Goal: Task Accomplishment & Management: Manage account settings

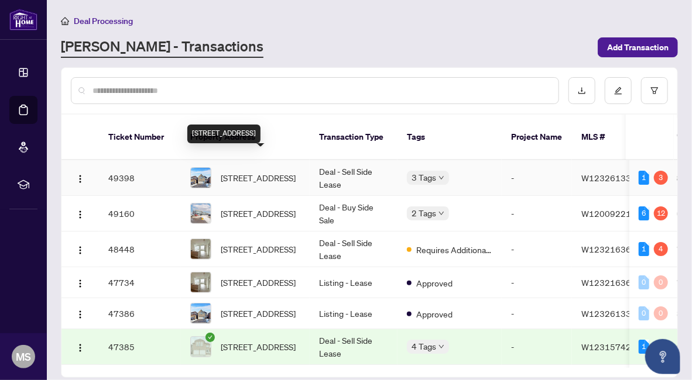
click at [262, 172] on span "[STREET_ADDRESS]" at bounding box center [258, 178] width 75 height 13
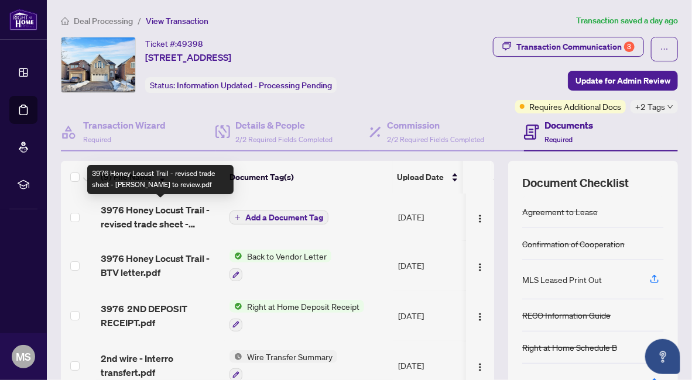
click at [172, 214] on span "3976 Honey Locust Trail - revised trade sheet - [PERSON_NAME] to review.pdf" at bounding box center [160, 217] width 119 height 28
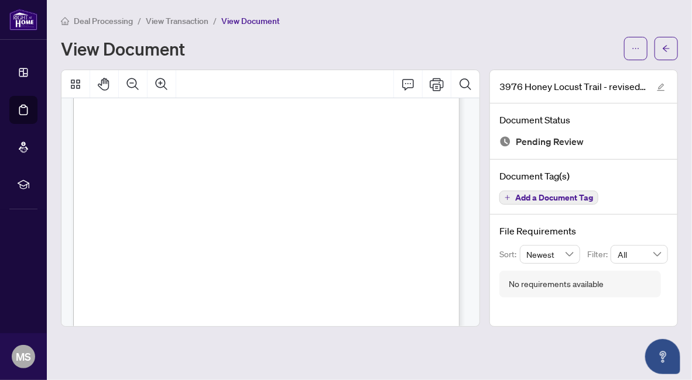
scroll to position [59, 0]
click at [632, 48] on icon "ellipsis" at bounding box center [636, 48] width 8 height 8
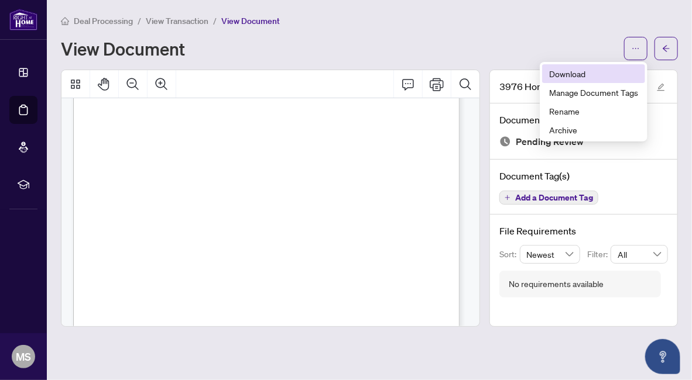
click at [555, 71] on span "Download" at bounding box center [593, 73] width 89 height 13
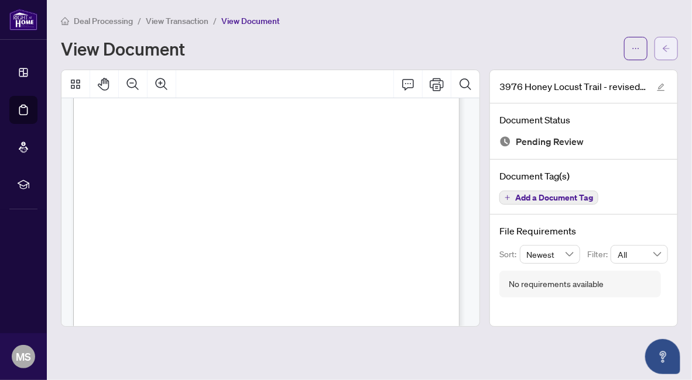
click at [665, 51] on icon "arrow-left" at bounding box center [666, 48] width 8 height 8
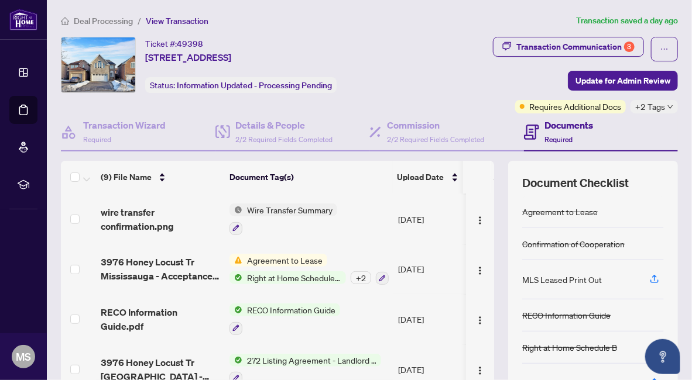
scroll to position [108, 0]
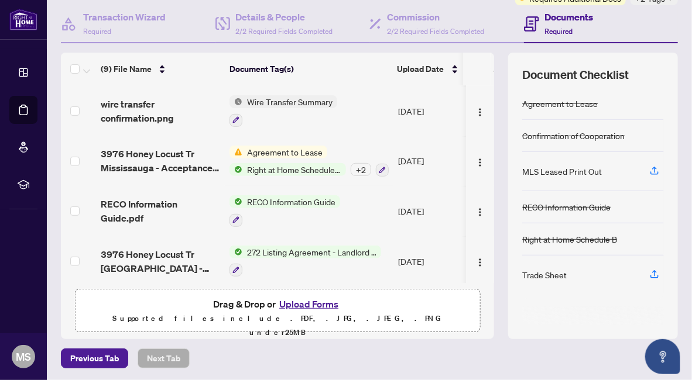
click at [300, 301] on button "Upload Forms" at bounding box center [309, 304] width 66 height 15
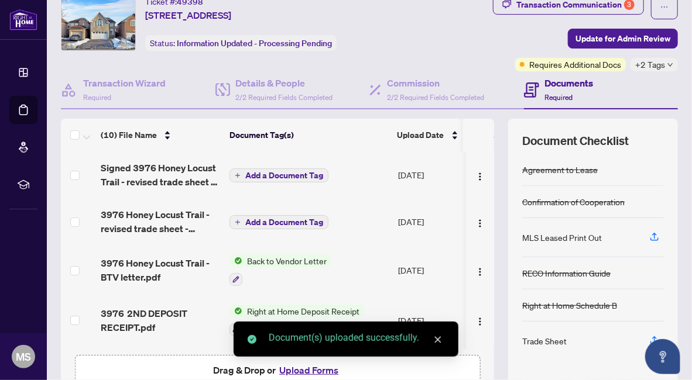
scroll to position [0, 0]
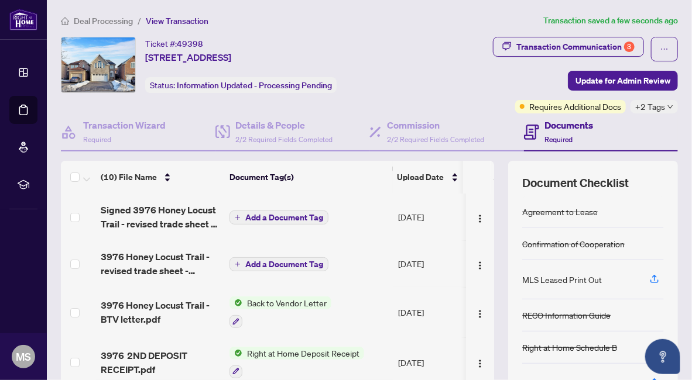
click at [252, 216] on span "Add a Document Tag" at bounding box center [284, 218] width 78 height 8
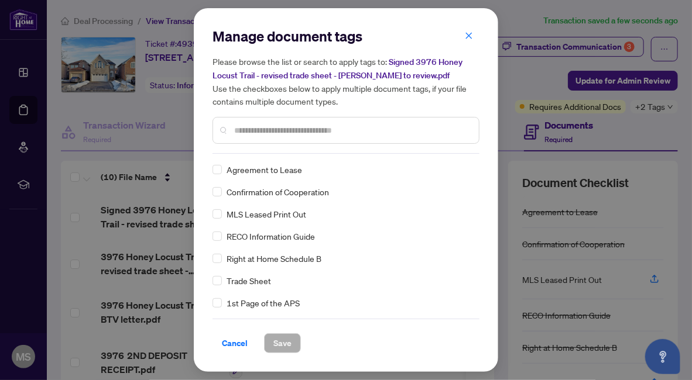
click at [282, 130] on input "text" at bounding box center [351, 130] width 235 height 13
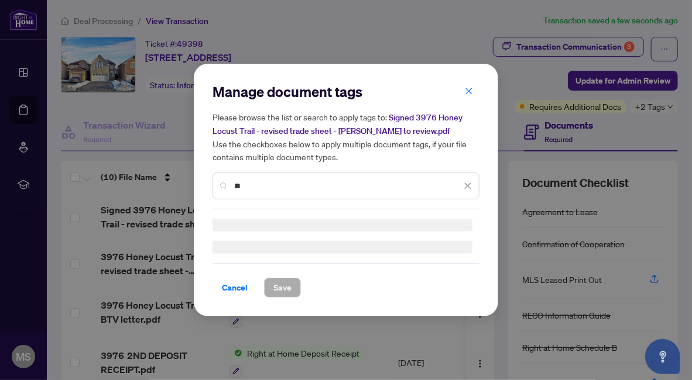
type input "*"
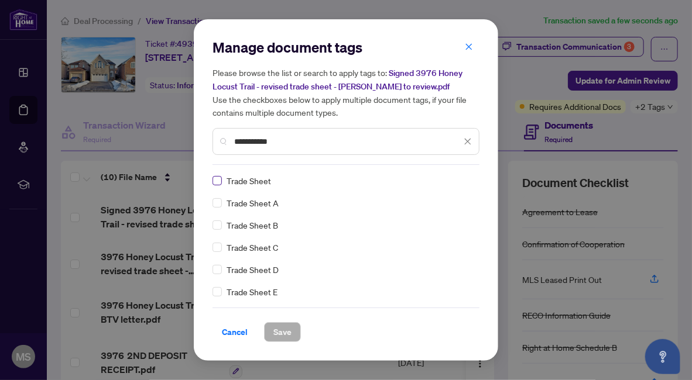
type input "**********"
click at [280, 336] on span "Save" at bounding box center [282, 332] width 18 height 19
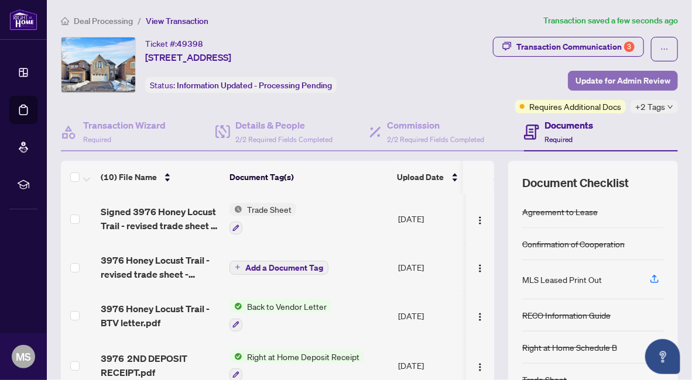
click at [575, 79] on span "Update for Admin Review" at bounding box center [622, 80] width 95 height 19
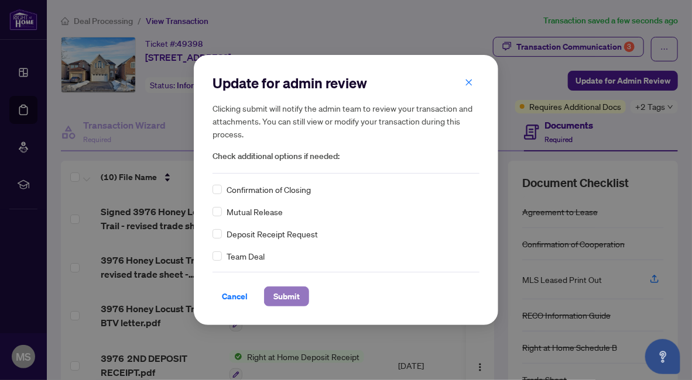
click at [290, 298] on span "Submit" at bounding box center [286, 296] width 26 height 19
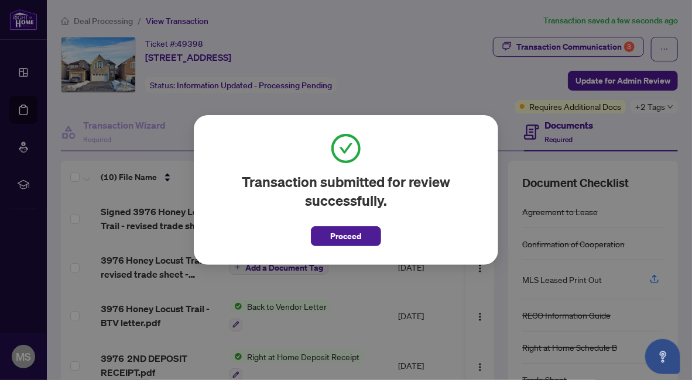
click at [364, 236] on button "Proceed" at bounding box center [346, 237] width 70 height 20
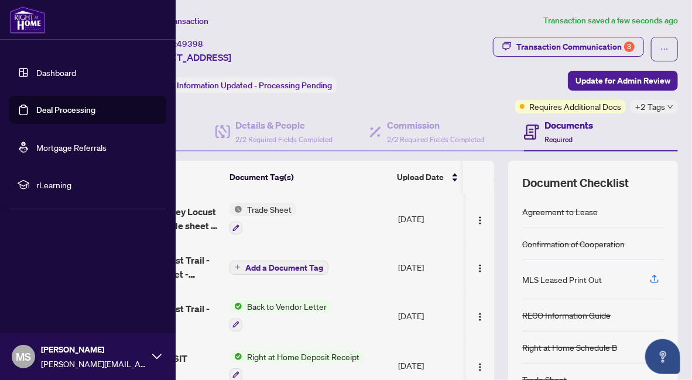
click at [54, 106] on link "Deal Processing" at bounding box center [65, 110] width 59 height 11
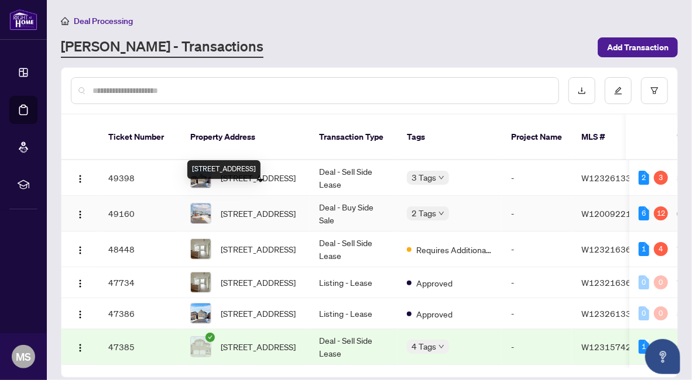
click at [268, 207] on span "[STREET_ADDRESS]" at bounding box center [258, 213] width 75 height 13
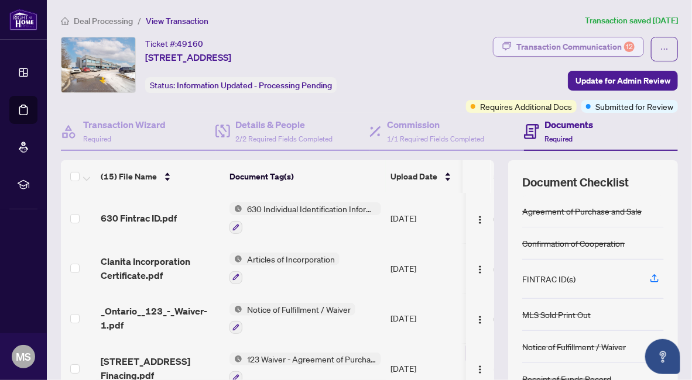
click at [567, 41] on div "Transaction Communication 12" at bounding box center [575, 46] width 118 height 19
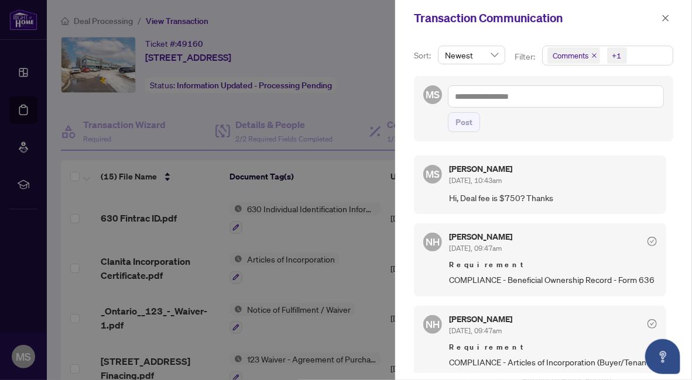
click at [360, 179] on div at bounding box center [346, 190] width 692 height 380
click at [352, 91] on div at bounding box center [346, 190] width 692 height 380
click at [180, 111] on div at bounding box center [346, 190] width 692 height 380
click at [21, 74] on div at bounding box center [346, 190] width 692 height 380
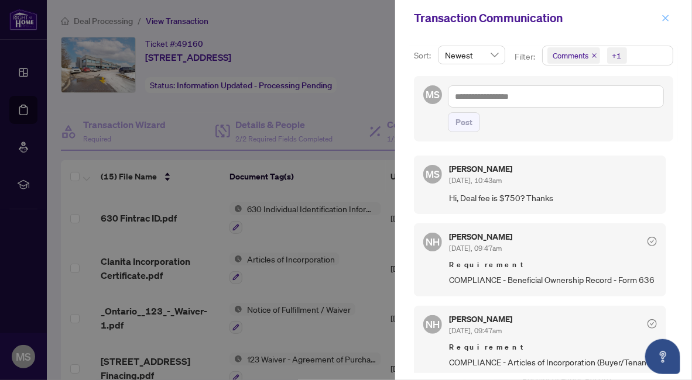
click at [665, 17] on icon "close" at bounding box center [666, 18] width 6 height 6
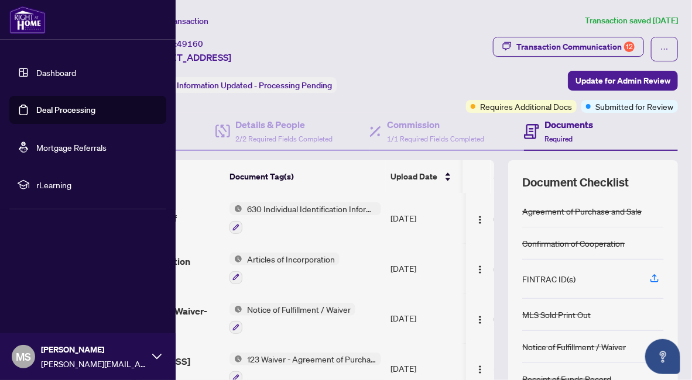
click at [44, 107] on link "Deal Processing" at bounding box center [65, 110] width 59 height 11
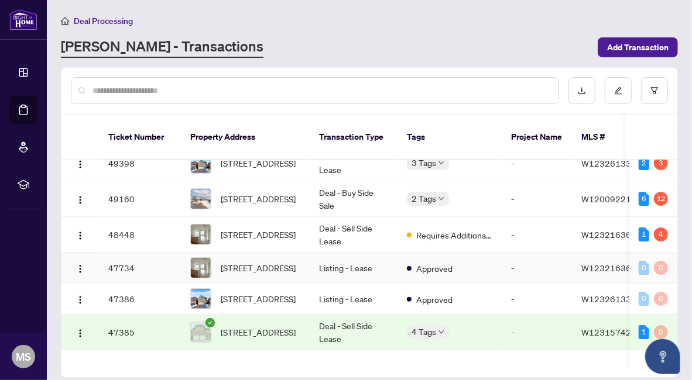
scroll to position [59, 0]
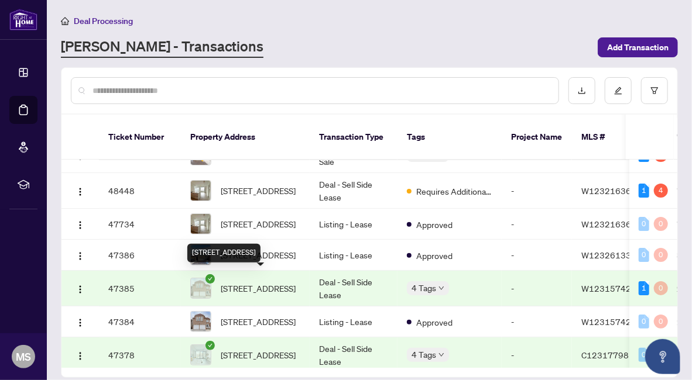
click at [262, 282] on span "[STREET_ADDRESS]" at bounding box center [258, 288] width 75 height 13
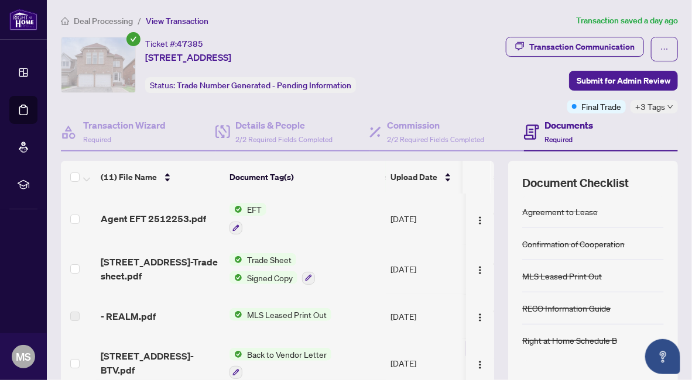
click at [248, 203] on span "EFT" at bounding box center [254, 209] width 24 height 13
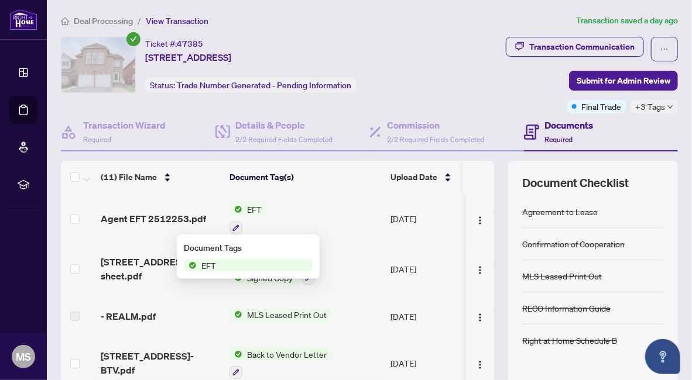
click at [229, 266] on span "EFT" at bounding box center [248, 265] width 129 height 13
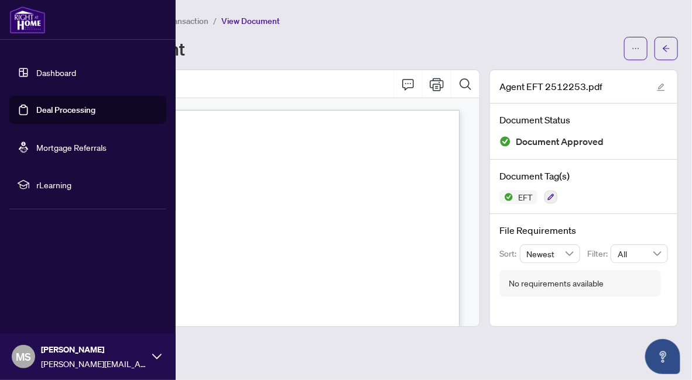
click at [50, 70] on link "Dashboard" at bounding box center [56, 72] width 40 height 11
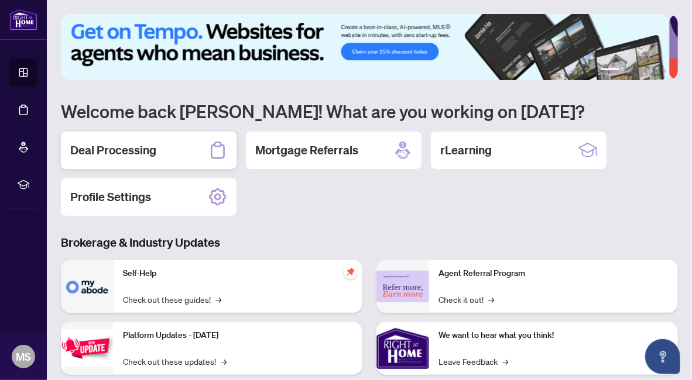
click at [131, 155] on h2 "Deal Processing" at bounding box center [113, 150] width 86 height 16
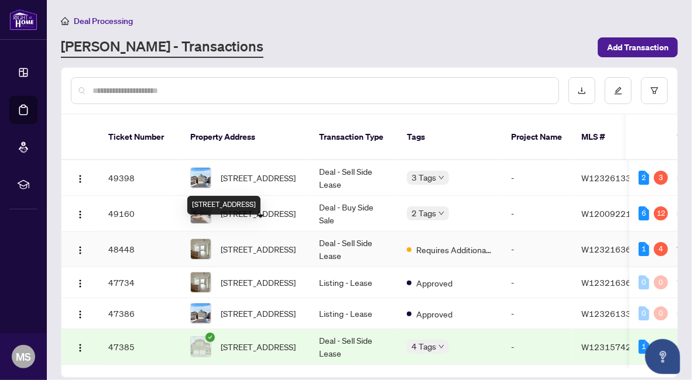
click at [276, 243] on span "[STREET_ADDRESS]" at bounding box center [258, 249] width 75 height 13
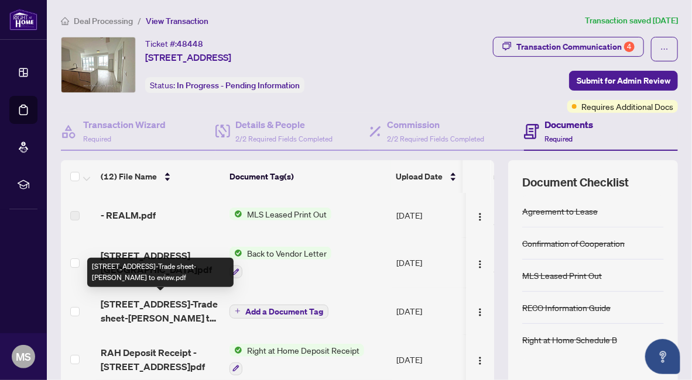
click at [175, 303] on span "[STREET_ADDRESS]-Trade sheet-[PERSON_NAME] to eview.pdf" at bounding box center [160, 311] width 119 height 28
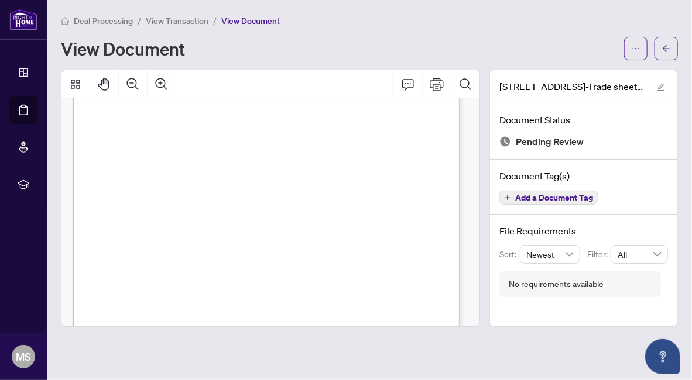
scroll to position [59, 0]
click at [642, 52] on button "button" at bounding box center [635, 48] width 23 height 23
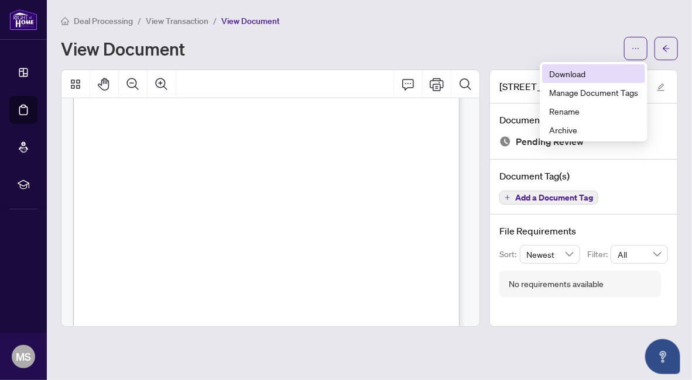
click at [555, 80] on span "Download" at bounding box center [593, 73] width 89 height 13
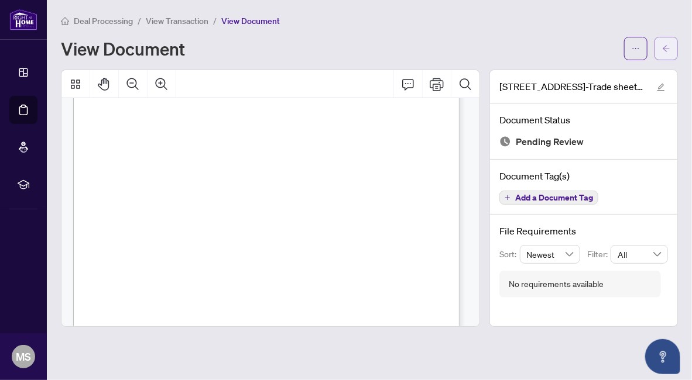
click at [667, 46] on icon "arrow-left" at bounding box center [666, 48] width 8 height 8
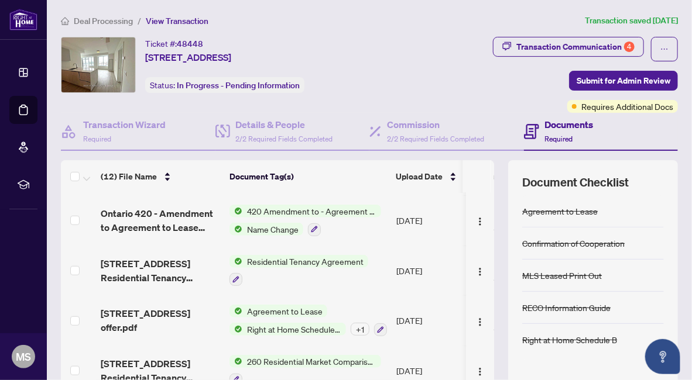
scroll to position [108, 0]
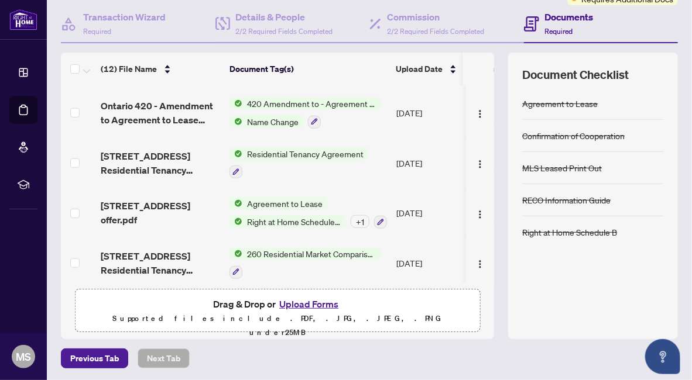
click at [299, 304] on button "Upload Forms" at bounding box center [309, 304] width 66 height 15
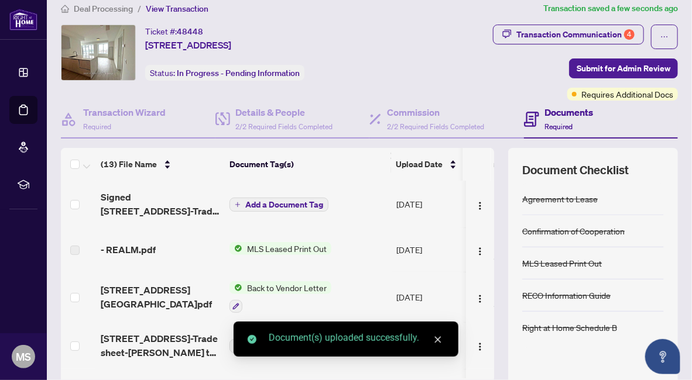
scroll to position [0, 0]
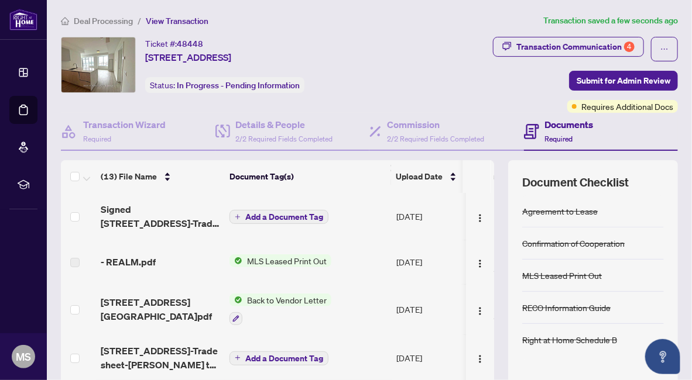
click at [290, 217] on span "Add a Document Tag" at bounding box center [284, 217] width 78 height 8
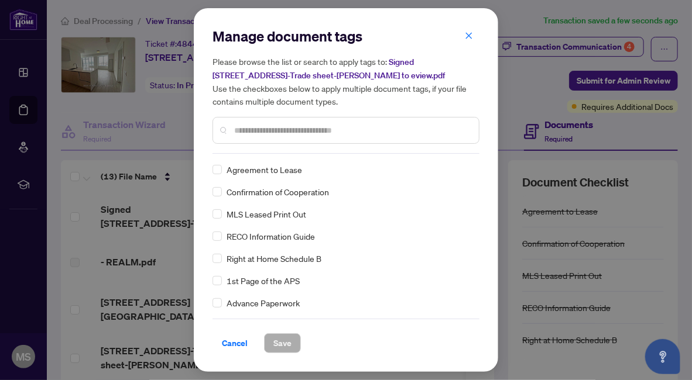
click at [274, 131] on input "text" at bounding box center [351, 130] width 235 height 13
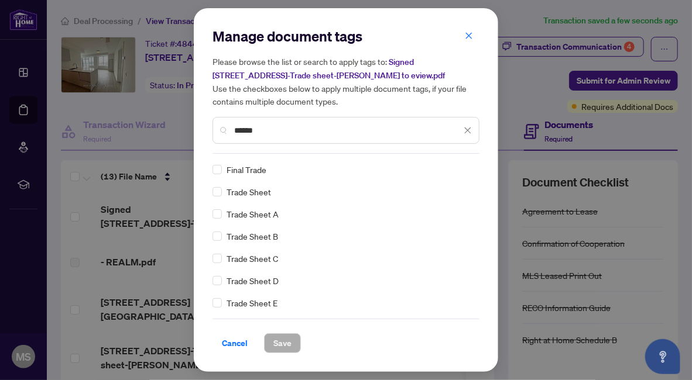
type input "*****"
click at [278, 345] on span "Save" at bounding box center [282, 343] width 18 height 19
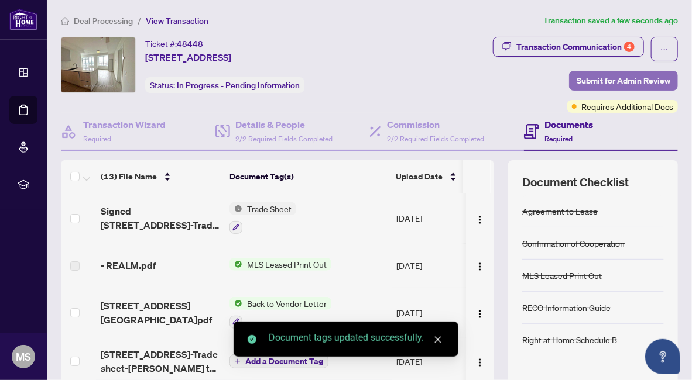
click at [619, 76] on span "Submit for Admin Review" at bounding box center [624, 80] width 94 height 19
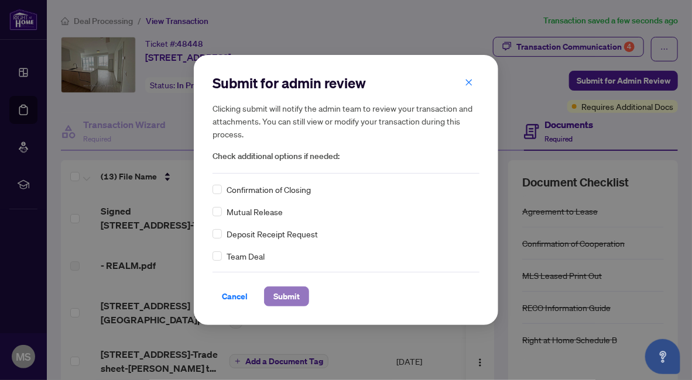
click at [291, 299] on span "Submit" at bounding box center [286, 296] width 26 height 19
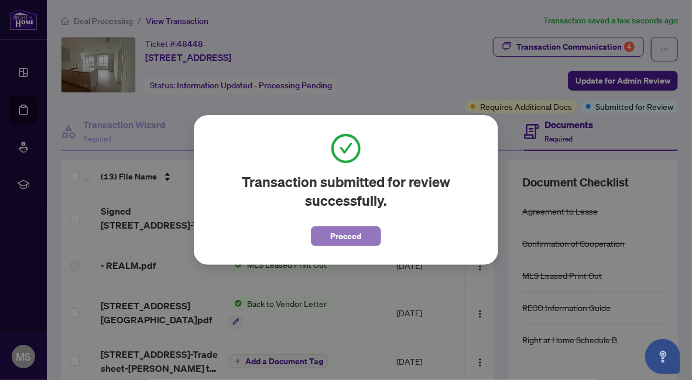
click at [356, 235] on span "Proceed" at bounding box center [346, 236] width 31 height 19
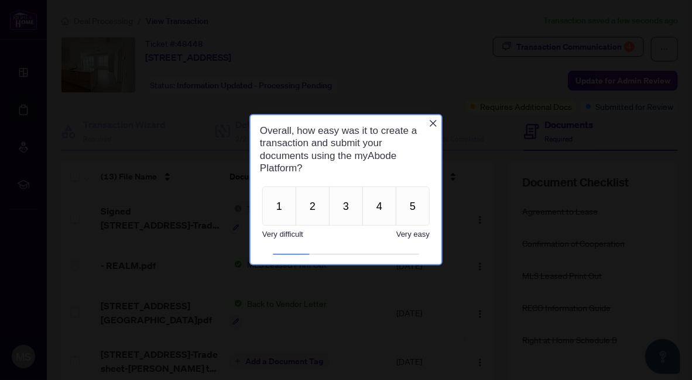
click at [430, 122] on icon "Close button" at bounding box center [432, 123] width 9 height 9
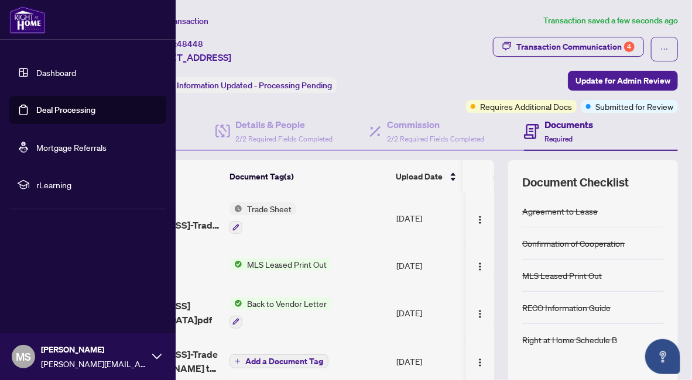
click at [41, 71] on link "Dashboard" at bounding box center [56, 72] width 40 height 11
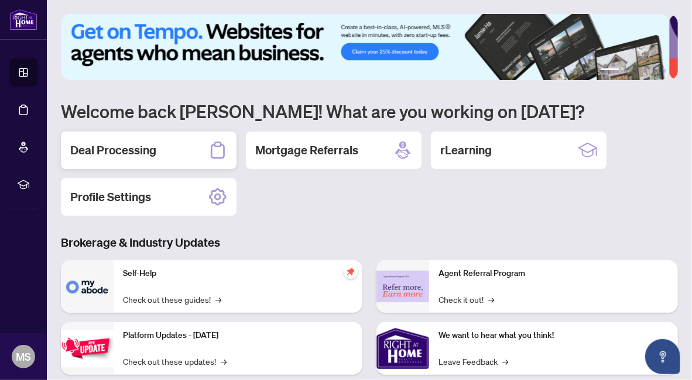
click at [138, 153] on h2 "Deal Processing" at bounding box center [113, 150] width 86 height 16
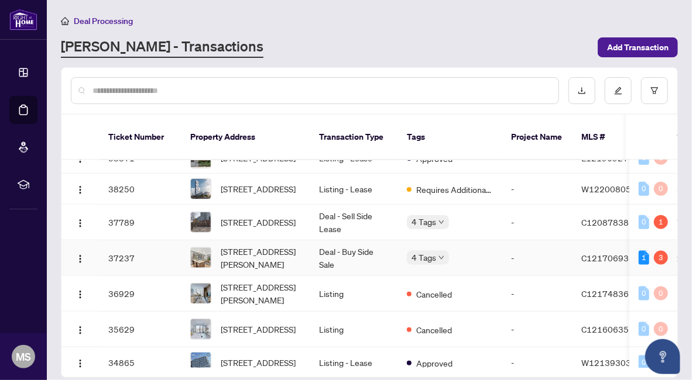
scroll to position [331, 0]
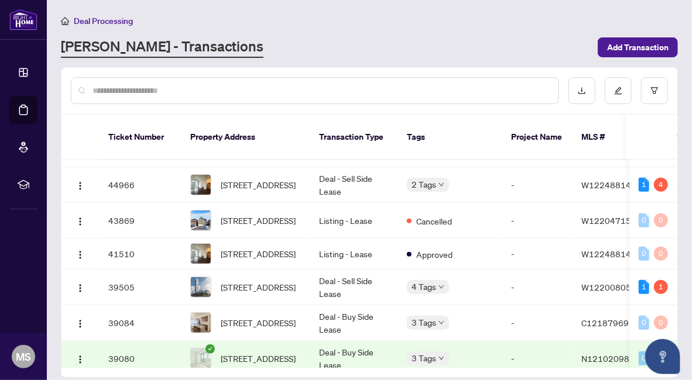
click at [153, 90] on input "text" at bounding box center [320, 90] width 457 height 13
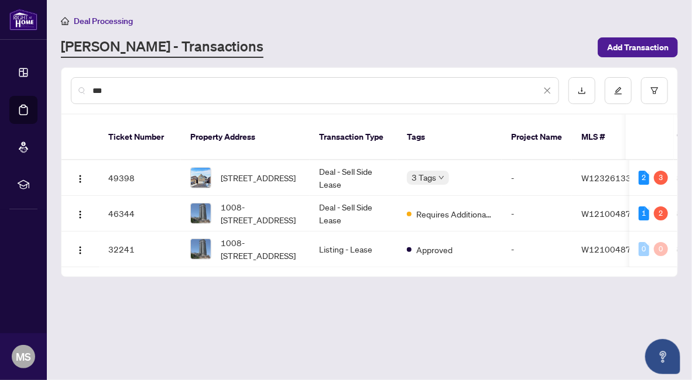
scroll to position [0, 0]
type input "***"
click at [231, 201] on span "1008-[STREET_ADDRESS]" at bounding box center [261, 214] width 80 height 26
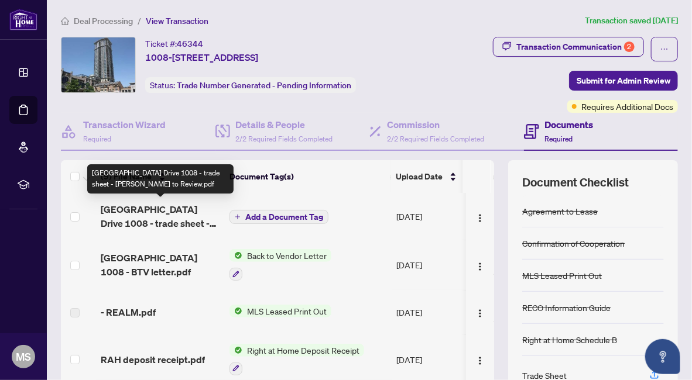
click at [145, 209] on span "[GEOGRAPHIC_DATA] Drive 1008 - trade sheet - [PERSON_NAME] to Review.pdf" at bounding box center [160, 217] width 119 height 28
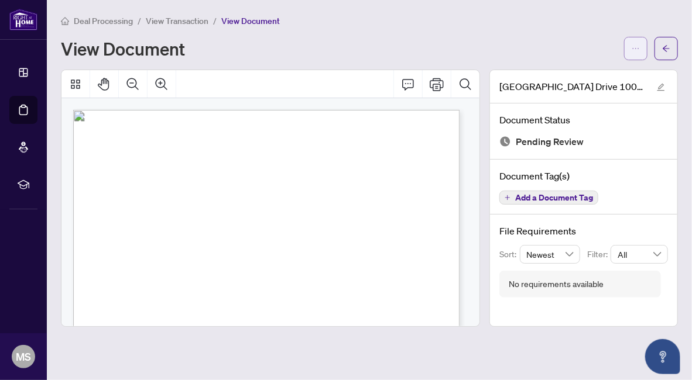
click at [634, 49] on icon "ellipsis" at bounding box center [636, 48] width 8 height 8
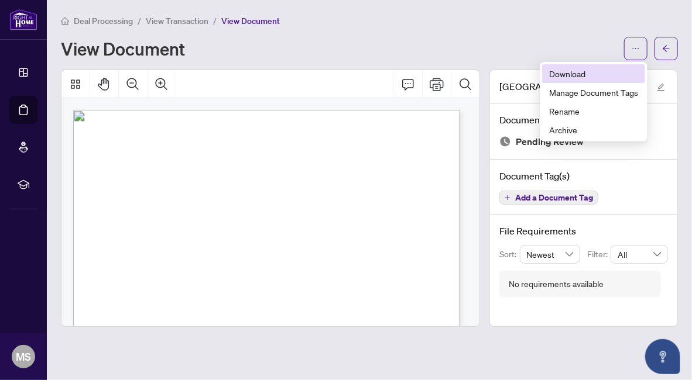
click at [564, 76] on span "Download" at bounding box center [593, 73] width 89 height 13
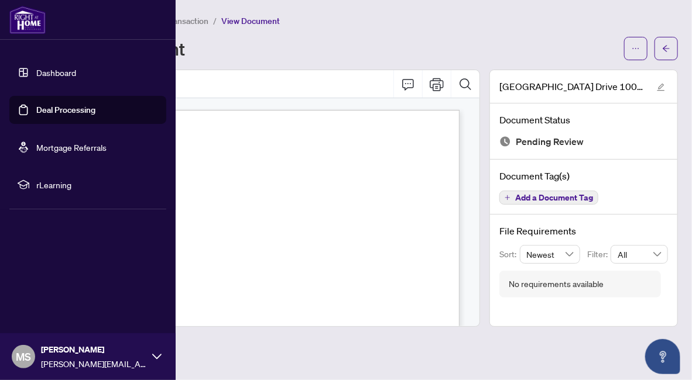
click at [57, 114] on link "Deal Processing" at bounding box center [65, 110] width 59 height 11
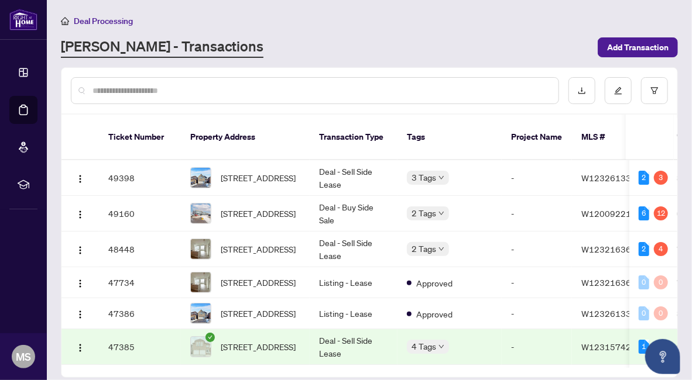
click at [215, 87] on input "text" at bounding box center [320, 90] width 457 height 13
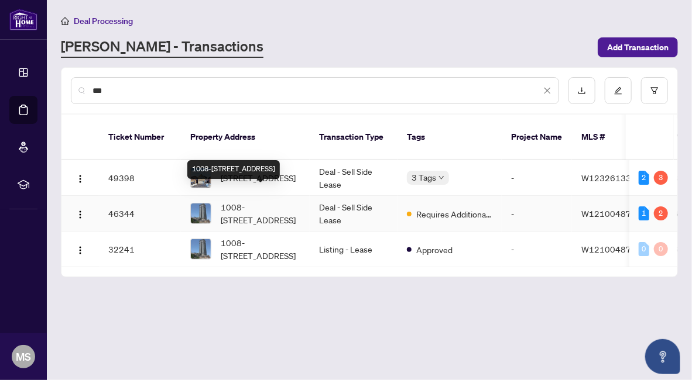
type input "***"
click at [239, 201] on span "1008-[STREET_ADDRESS]" at bounding box center [261, 214] width 80 height 26
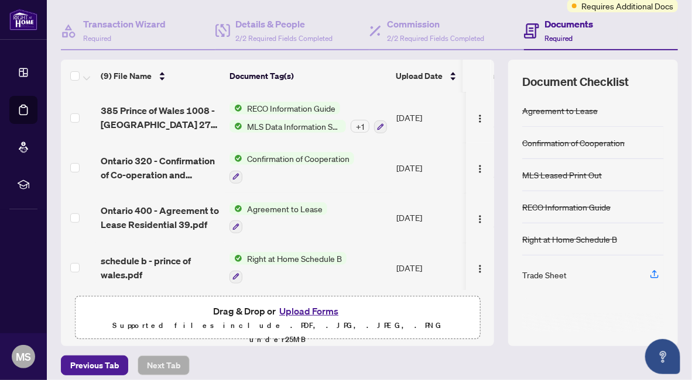
scroll to position [108, 0]
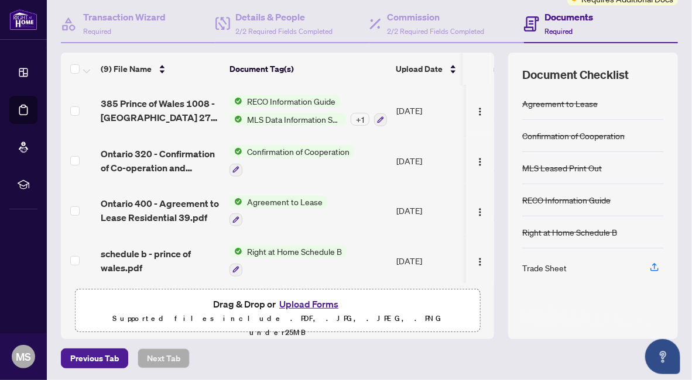
click at [307, 299] on button "Upload Forms" at bounding box center [309, 304] width 66 height 15
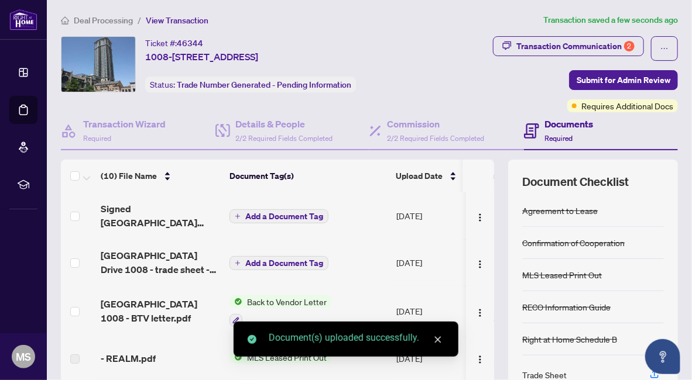
scroll to position [0, 0]
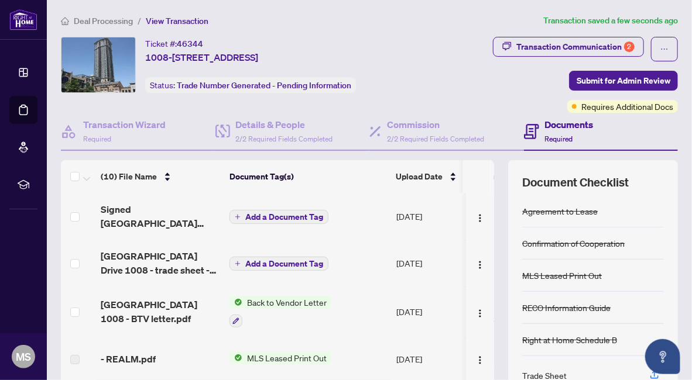
click at [251, 215] on span "Add a Document Tag" at bounding box center [284, 217] width 78 height 8
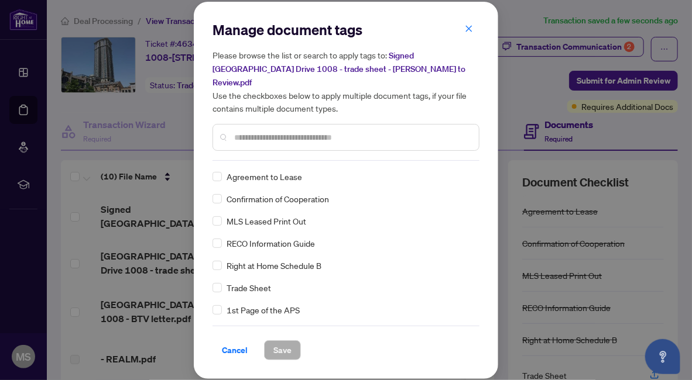
click at [275, 132] on input "text" at bounding box center [351, 137] width 235 height 13
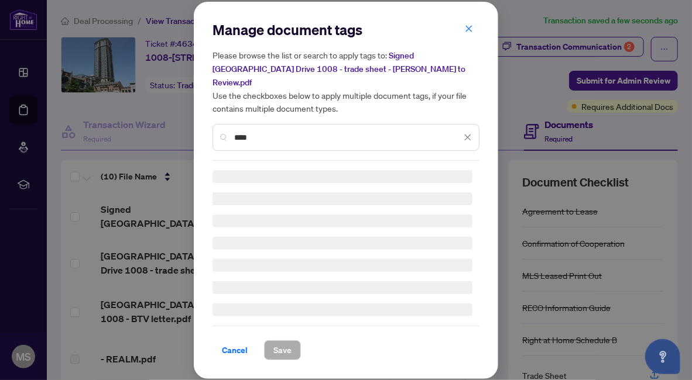
click at [271, 129] on div "Please browse the list or search to apply tags to: Signed [STREET_ADDRESS] 1008…" at bounding box center [345, 100] width 267 height 102
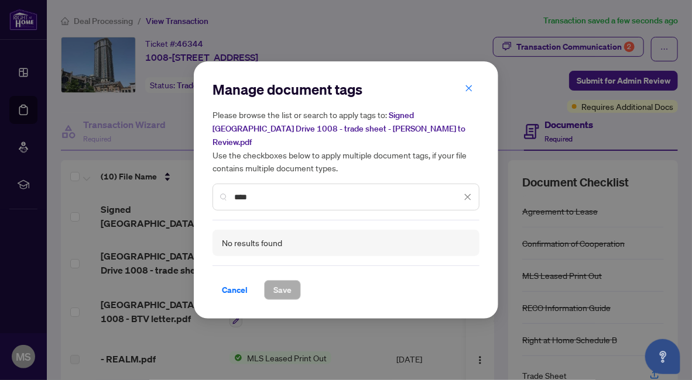
click at [265, 197] on div "****" at bounding box center [345, 197] width 267 height 27
click at [265, 191] on input "****" at bounding box center [347, 197] width 227 height 13
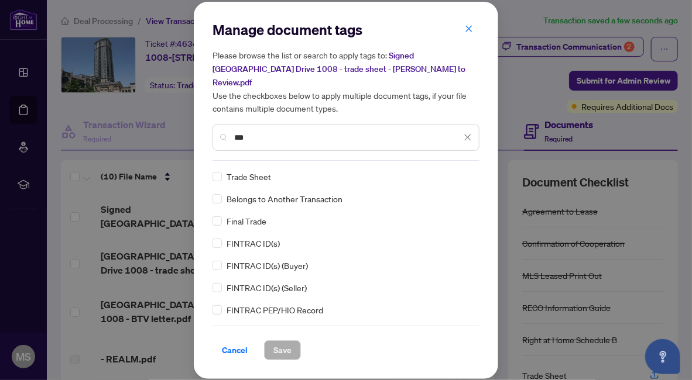
type input "***"
click at [281, 344] on span "Save" at bounding box center [282, 350] width 18 height 19
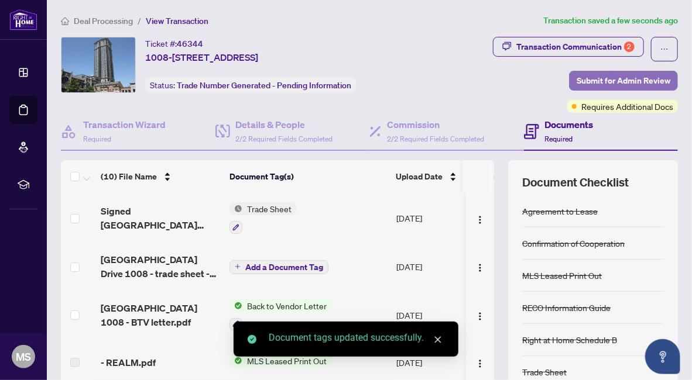
click at [598, 76] on span "Submit for Admin Review" at bounding box center [624, 80] width 94 height 19
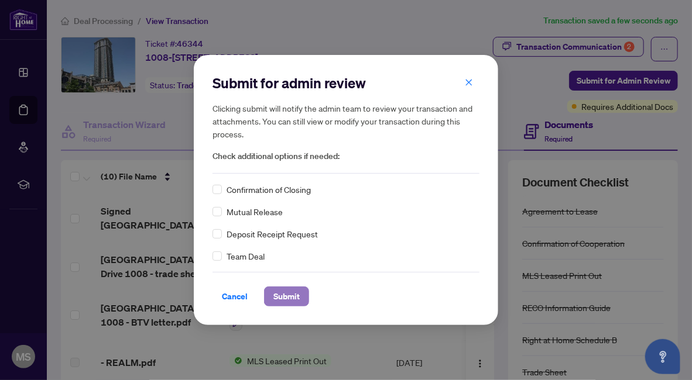
click at [289, 298] on span "Submit" at bounding box center [286, 296] width 26 height 19
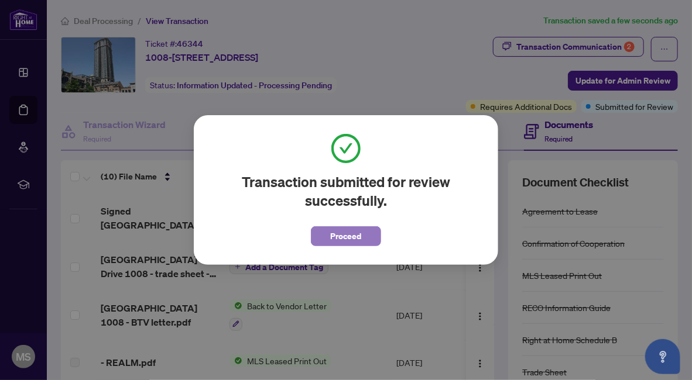
click at [348, 237] on span "Proceed" at bounding box center [346, 236] width 31 height 19
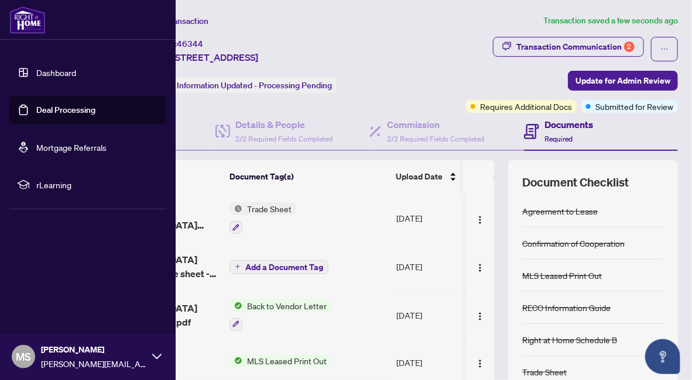
click at [68, 109] on link "Deal Processing" at bounding box center [65, 110] width 59 height 11
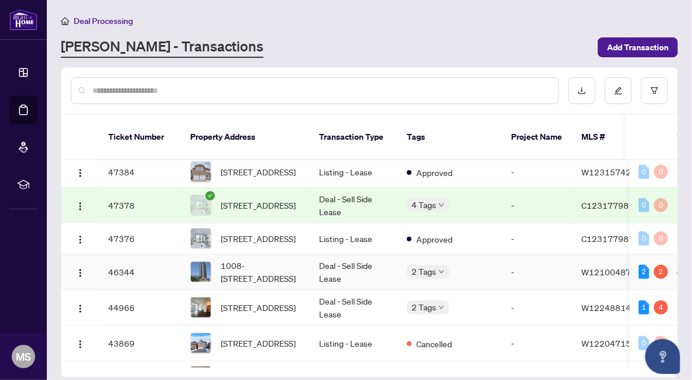
scroll to position [234, 0]
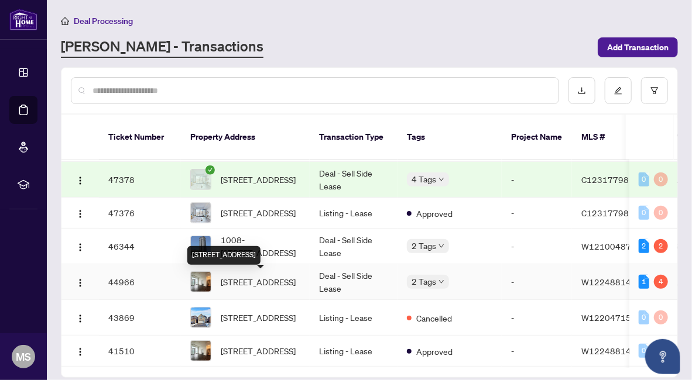
click at [248, 282] on span "[STREET_ADDRESS]" at bounding box center [258, 282] width 75 height 13
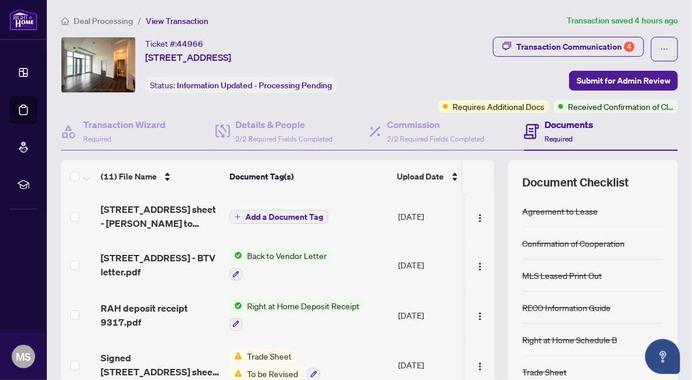
click at [300, 306] on span "Right at Home Deposit Receipt" at bounding box center [303, 306] width 122 height 13
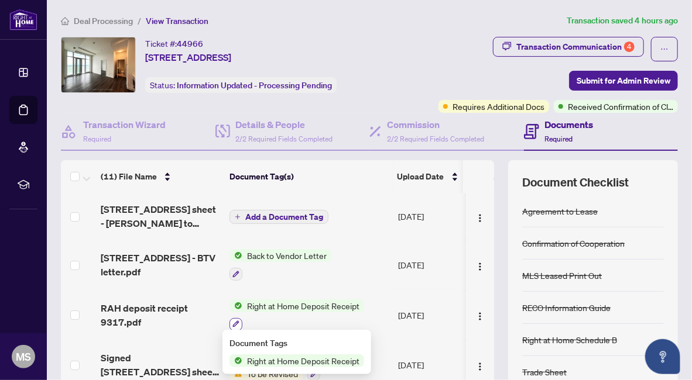
click at [236, 321] on icon "button" at bounding box center [235, 324] width 7 height 7
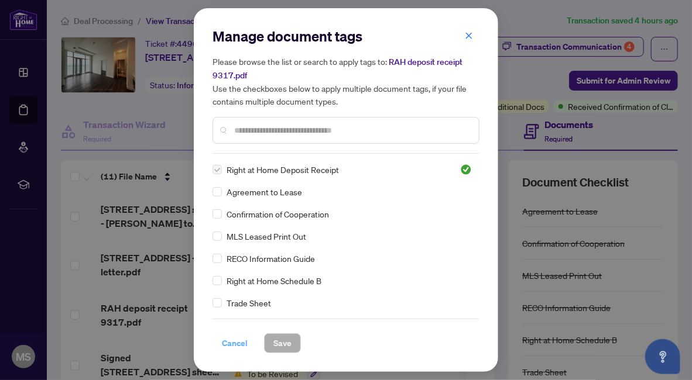
click at [238, 342] on span "Cancel" at bounding box center [235, 343] width 26 height 19
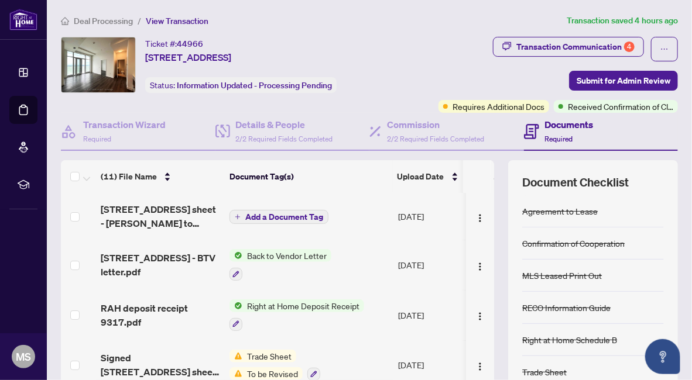
click at [266, 307] on span "Right at Home Deposit Receipt" at bounding box center [303, 306] width 122 height 13
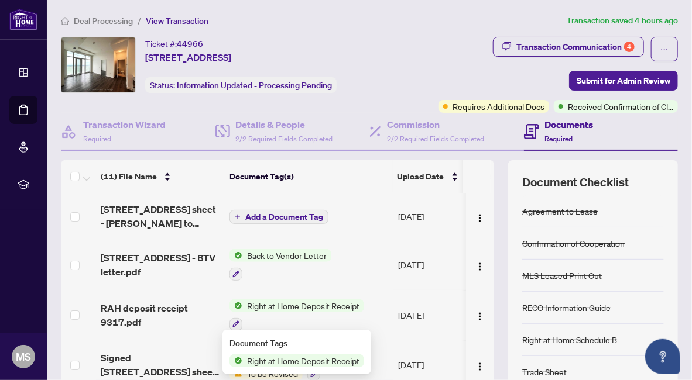
click at [270, 363] on span "Right at Home Deposit Receipt" at bounding box center [303, 361] width 122 height 13
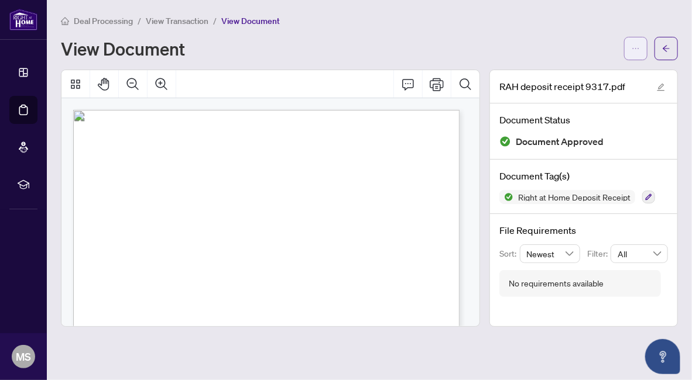
click at [635, 47] on icon "ellipsis" at bounding box center [636, 48] width 8 height 8
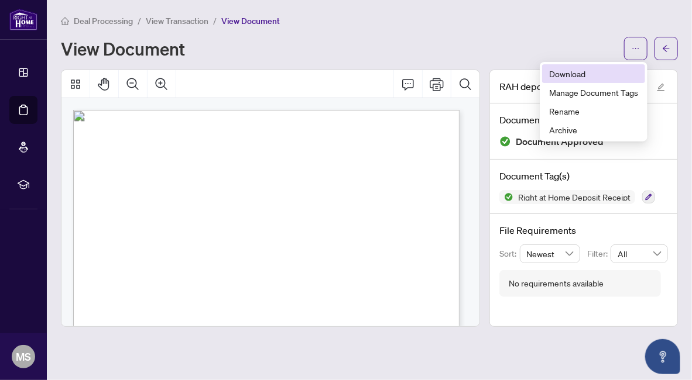
click at [571, 73] on span "Download" at bounding box center [593, 73] width 89 height 13
